Goal: Information Seeking & Learning: Learn about a topic

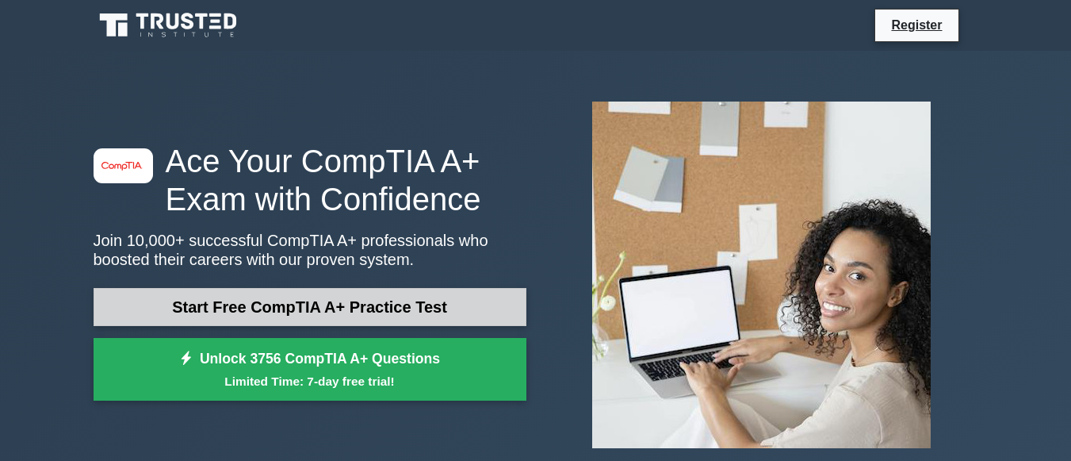
click at [341, 311] on link "Start Free CompTIA A+ Practice Test" at bounding box center [310, 307] width 433 height 38
click at [339, 312] on link "Start Free CompTIA A+ Practice Test" at bounding box center [310, 307] width 433 height 38
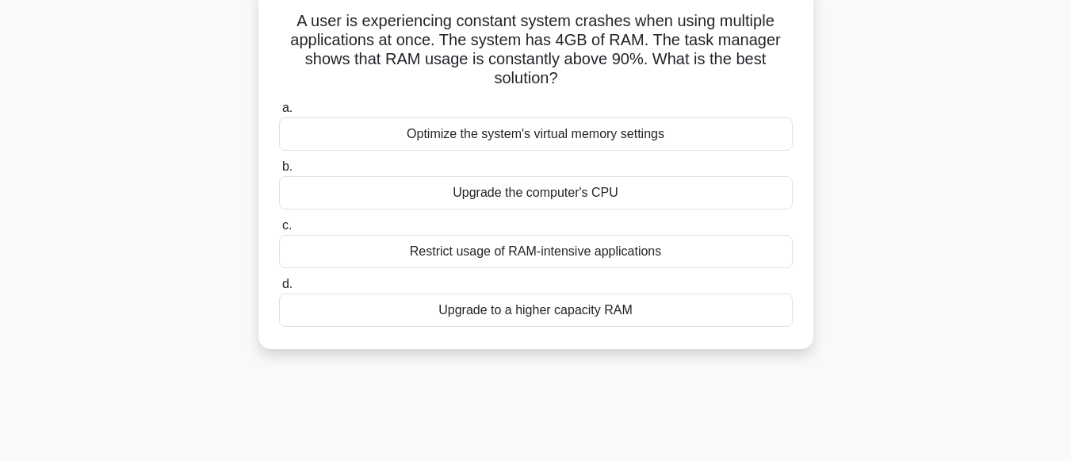
scroll to position [109, 0]
